Goal: Information Seeking & Learning: Learn about a topic

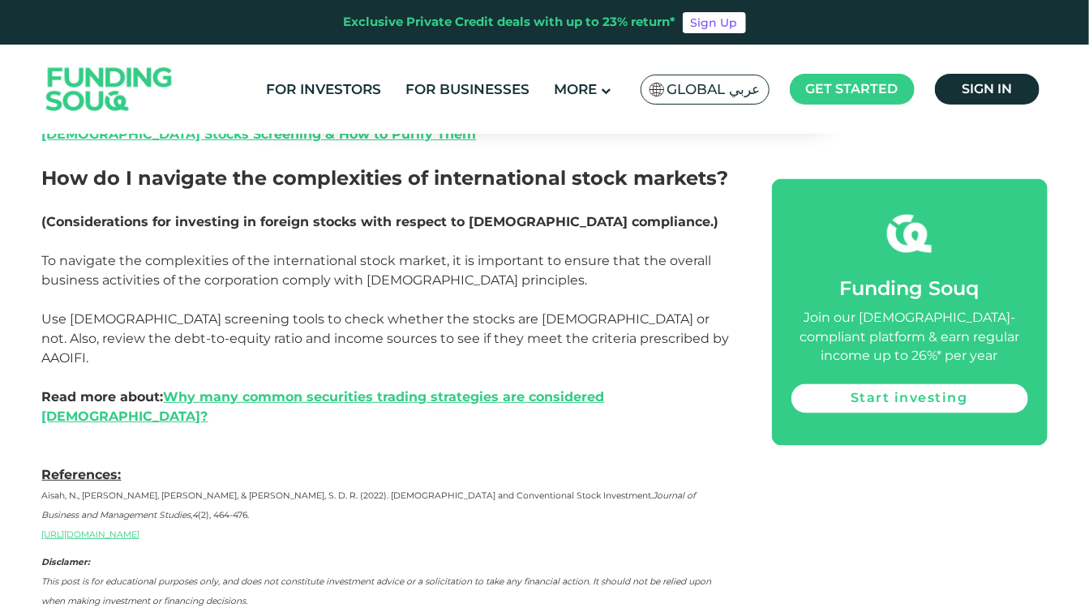
scroll to position [3593, 0]
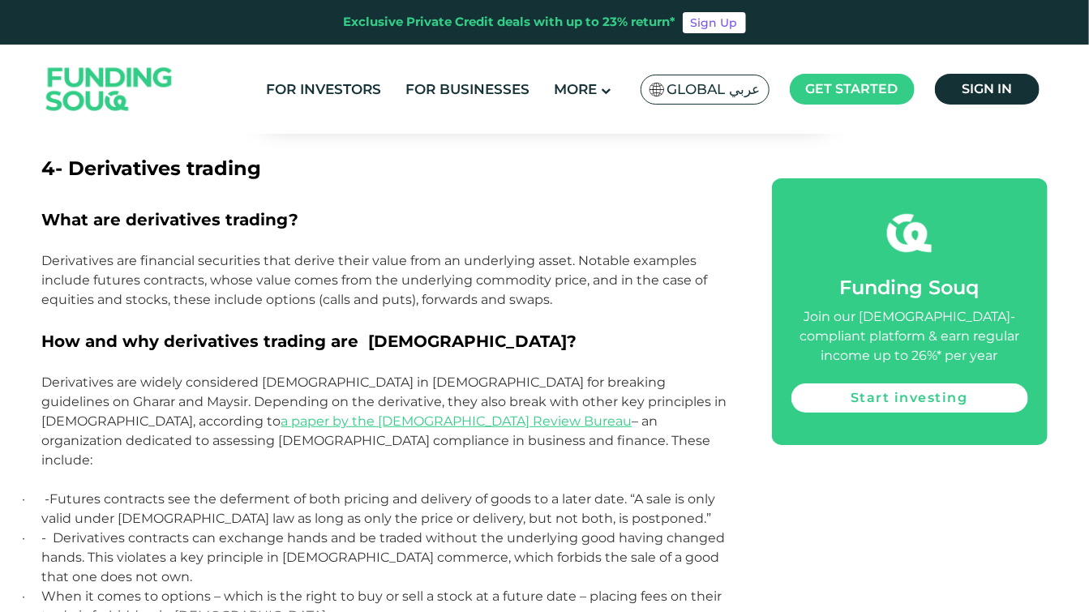
scroll to position [2433, 0]
